Goal: Information Seeking & Learning: Learn about a topic

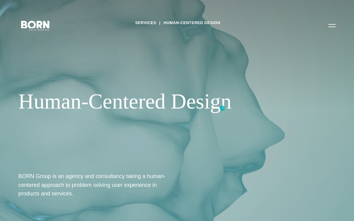
click at [222, 108] on div "Human-Centered Design" at bounding box center [146, 101] width 257 height 25
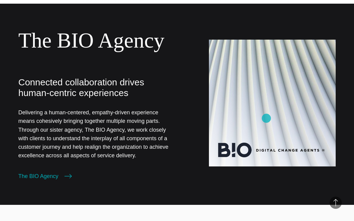
scroll to position [561, 0]
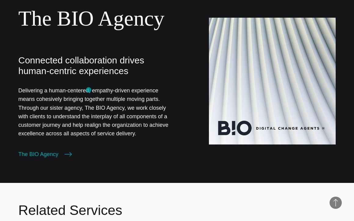
click at [89, 77] on p "Connected collaboration drives human-centric experiences" at bounding box center [95, 65] width 154 height 21
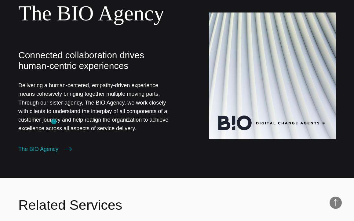
scroll to position [567, 0]
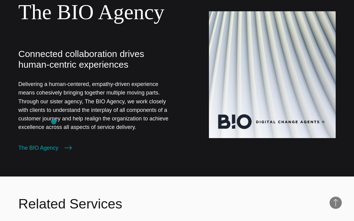
click at [54, 122] on p "Delivering a human-centered, empathy-driven experience means cohesively bringin…" at bounding box center [95, 106] width 154 height 52
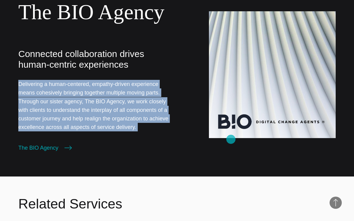
click at [231, 138] on img at bounding box center [272, 74] width 127 height 127
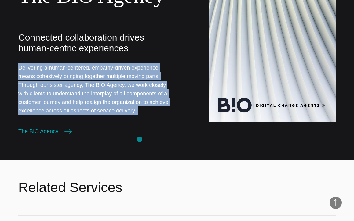
scroll to position [584, 0]
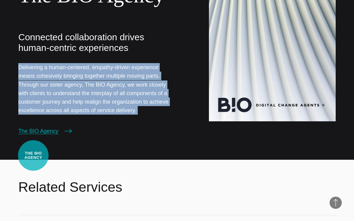
click at [33, 136] on link "The BIO Agency" at bounding box center [44, 131] width 53 height 9
click at [39, 136] on link "The BIO Agency" at bounding box center [44, 131] width 53 height 9
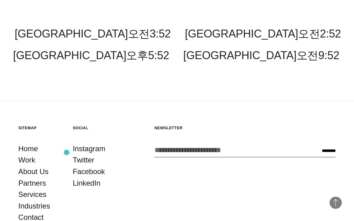
scroll to position [1574, 0]
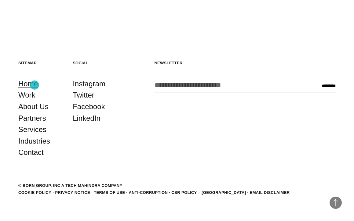
click at [35, 85] on link "Home" at bounding box center [28, 84] width 20 height 12
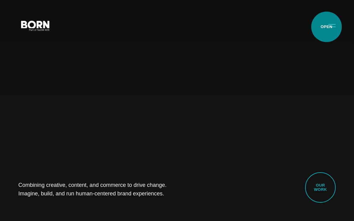
click at [326, 27] on button "Primary Menu" at bounding box center [332, 25] width 15 height 13
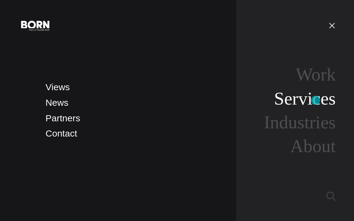
click at [315, 100] on link "Services" at bounding box center [305, 99] width 62 height 20
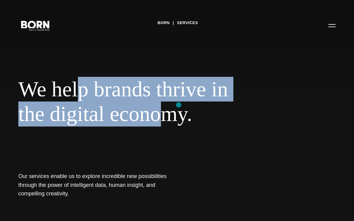
drag, startPoint x: 89, startPoint y: 90, endPoint x: 179, endPoint y: 105, distance: 91.3
click at [179, 105] on div "We help brands thrive in the digital economy." at bounding box center [146, 102] width 257 height 50
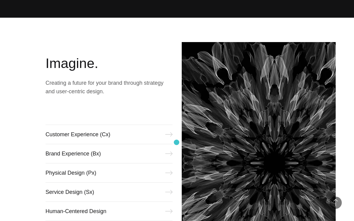
scroll to position [204, 0]
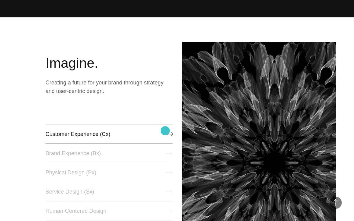
click at [165, 131] on link "Customer Experience (Cx)" at bounding box center [109, 135] width 127 height 20
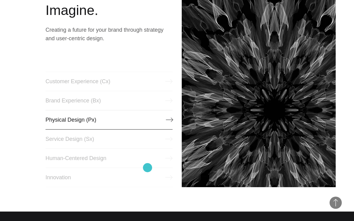
scroll to position [257, 0]
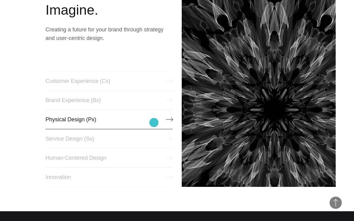
click at [154, 123] on link "Physical Design (Px)" at bounding box center [109, 120] width 127 height 20
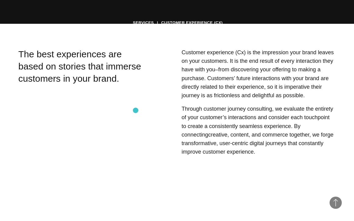
scroll to position [205, 0]
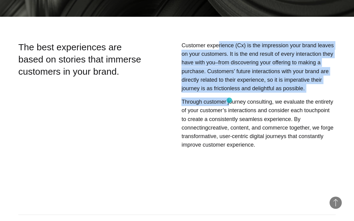
drag, startPoint x: 218, startPoint y: 44, endPoint x: 229, endPoint y: 100, distance: 57.9
click at [229, 100] on div "Customer experience (Cx) is the impression your brand leaves on your customers.…" at bounding box center [244, 111] width 181 height 140
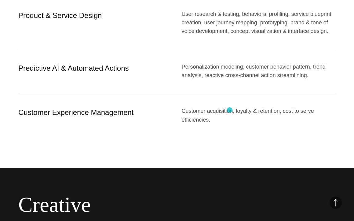
scroll to position [737, 0]
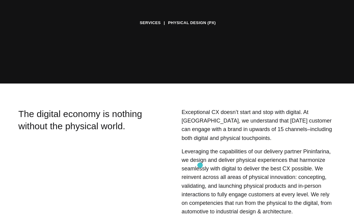
scroll to position [139, 0]
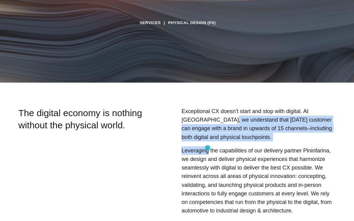
drag, startPoint x: 203, startPoint y: 119, endPoint x: 208, endPoint y: 148, distance: 29.6
click at [208, 148] on div "Exceptional CX doesn’t start and stop with digital. At BORN, we understand that…" at bounding box center [244, 163] width 181 height 113
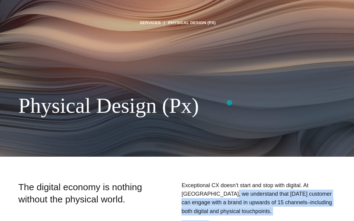
scroll to position [0, 0]
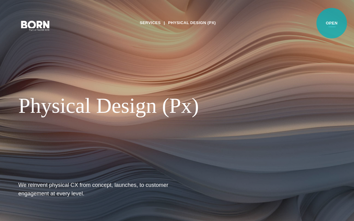
click at [332, 23] on button "Primary Menu" at bounding box center [332, 25] width 15 height 13
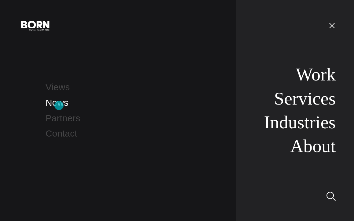
click at [59, 106] on link "News" at bounding box center [57, 103] width 23 height 10
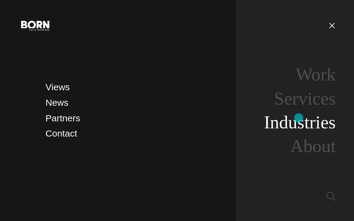
click at [299, 118] on link "Industries" at bounding box center [300, 122] width 72 height 20
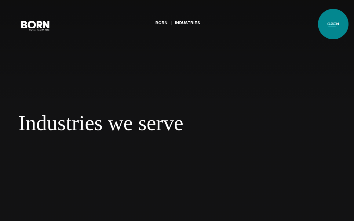
click at [333, 24] on button "Primary Menu" at bounding box center [332, 25] width 15 height 13
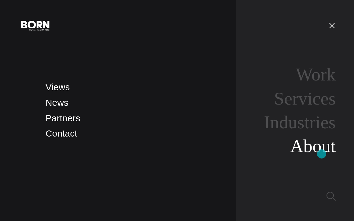
click at [321, 154] on link "About" at bounding box center [313, 146] width 46 height 20
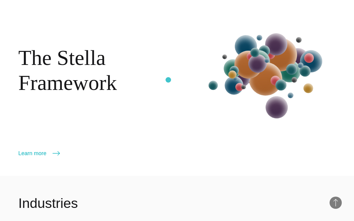
scroll to position [710, 0]
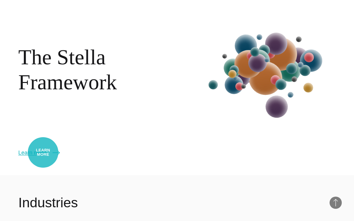
click at [43, 153] on link "Learn more" at bounding box center [39, 153] width 42 height 9
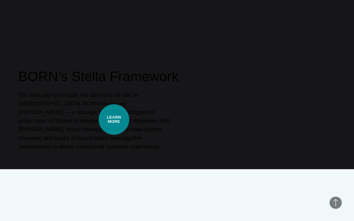
scroll to position [275, 0]
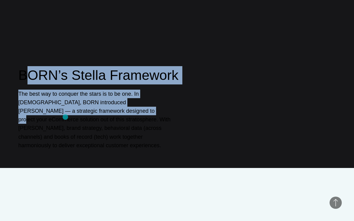
drag, startPoint x: 40, startPoint y: 88, endPoint x: 65, endPoint y: 117, distance: 39.0
click at [65, 117] on div "BORN’s Stella Framework The best way to conquer the stars is to be one. In 2020…" at bounding box center [176, 108] width 317 height 84
click at [80, 137] on p "The best way to conquer the stars is to be one. In 2020, BORN introduced Stella…" at bounding box center [94, 120] width 153 height 60
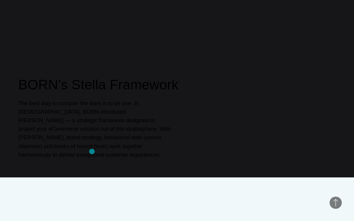
scroll to position [266, 0]
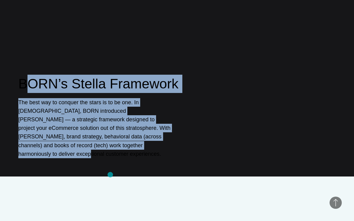
drag, startPoint x: 24, startPoint y: 95, endPoint x: 111, endPoint y: 175, distance: 117.8
click at [111, 175] on div "BORN’s Stella Framework The best way to conquer the stars is to be one. In 2020…" at bounding box center [177, 65] width 354 height 221
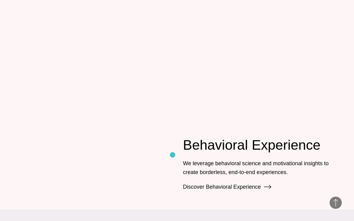
scroll to position [685, 0]
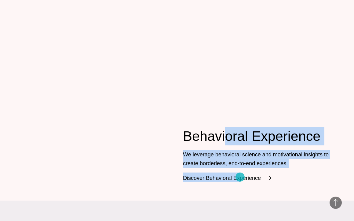
drag, startPoint x: 221, startPoint y: 138, endPoint x: 240, endPoint y: 177, distance: 43.7
click at [240, 177] on div "Behavioral Experience We leverage behavioral science and motivational insights …" at bounding box center [259, 154] width 153 height 55
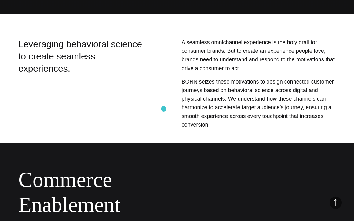
scroll to position [209, 0]
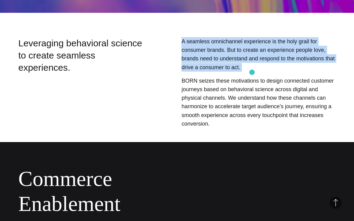
drag, startPoint x: 180, startPoint y: 37, endPoint x: 252, endPoint y: 72, distance: 80.2
click at [252, 72] on div "A seamless omnichannel experience is the holy grail for consumer brands. But to…" at bounding box center [244, 85] width 181 height 96
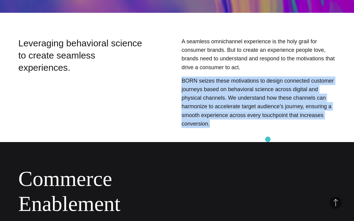
drag, startPoint x: 177, startPoint y: 81, endPoint x: 268, endPoint y: 140, distance: 108.7
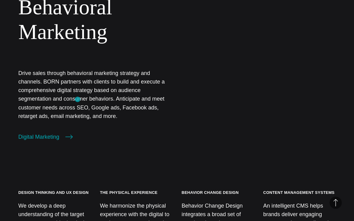
scroll to position [564, 0]
drag, startPoint x: 58, startPoint y: 71, endPoint x: 57, endPoint y: 76, distance: 5.0
click at [57, 76] on p "Drive sales through behavioral marketing strategy and channels. BORN partners w…" at bounding box center [95, 95] width 154 height 52
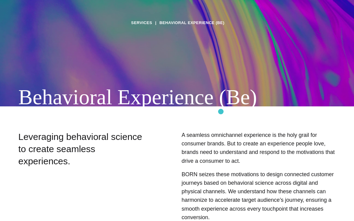
scroll to position [0, 0]
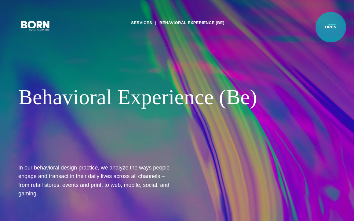
click at [330, 29] on button "Primary Menu" at bounding box center [332, 25] width 15 height 13
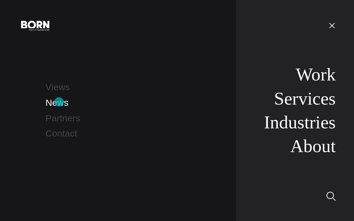
click at [59, 102] on link "News" at bounding box center [57, 103] width 23 height 10
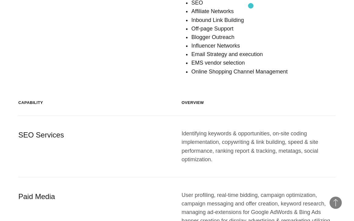
scroll to position [227, 0]
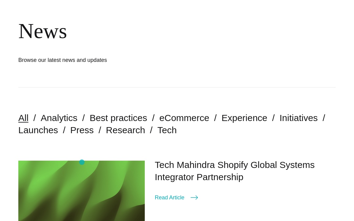
scroll to position [55, 0]
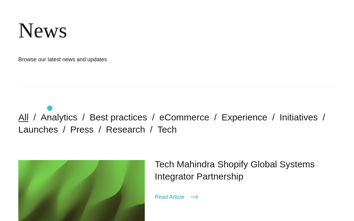
click at [50, 109] on nav "All Analytics Best practices eCommerce Experience Initiatives Launches Press Re…" at bounding box center [176, 123] width 317 height 73
click at [50, 115] on link "Analytics" at bounding box center [59, 117] width 37 height 10
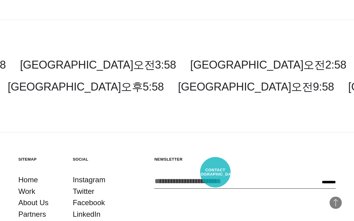
scroll to position [858, 0]
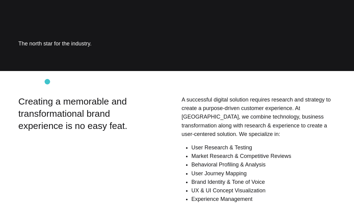
scroll to position [151, 0]
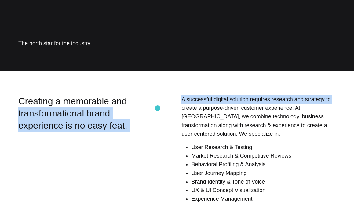
drag, startPoint x: 141, startPoint y: 99, endPoint x: 158, endPoint y: 108, distance: 18.6
click at [158, 108] on section "Creating a memorable and transformational brand experience is no easy feat. A s…" at bounding box center [177, 151] width 354 height 113
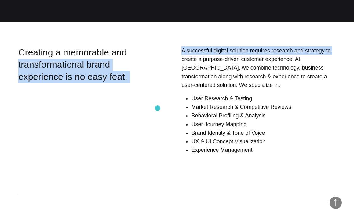
scroll to position [201, 0]
